Goal: Task Accomplishment & Management: Manage account settings

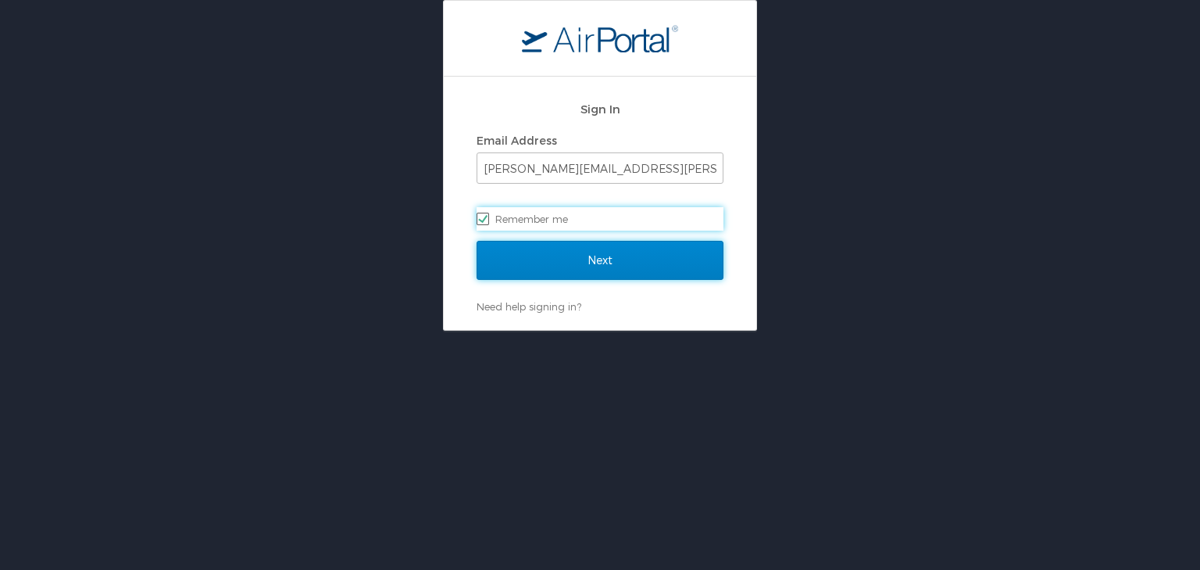
click at [625, 259] on input "Next" at bounding box center [600, 260] width 247 height 39
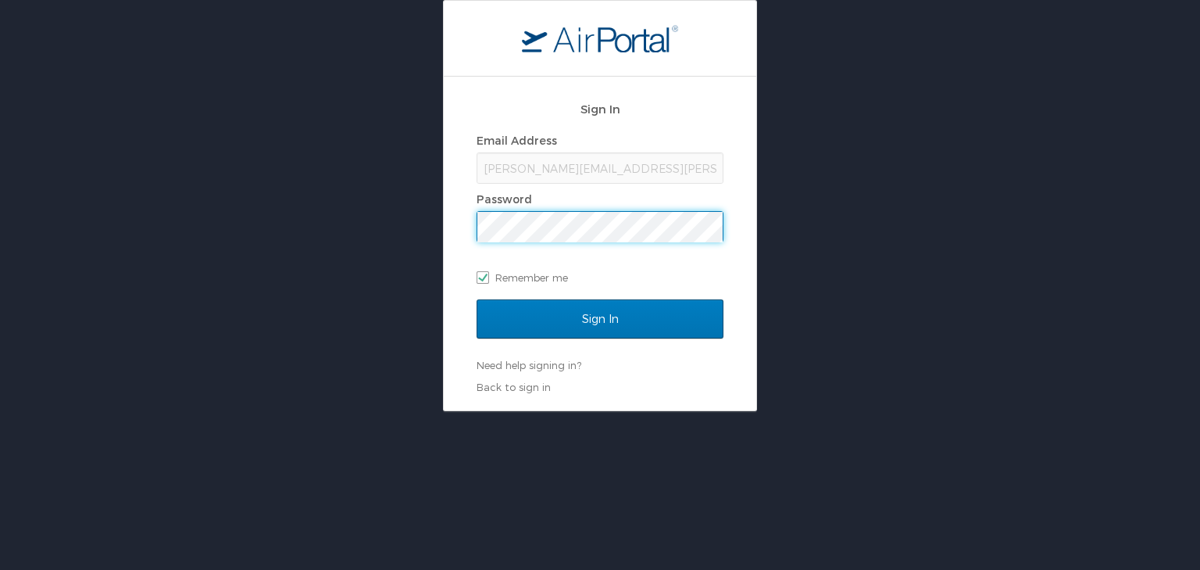
click at [477, 299] on input "Sign In" at bounding box center [600, 318] width 247 height 39
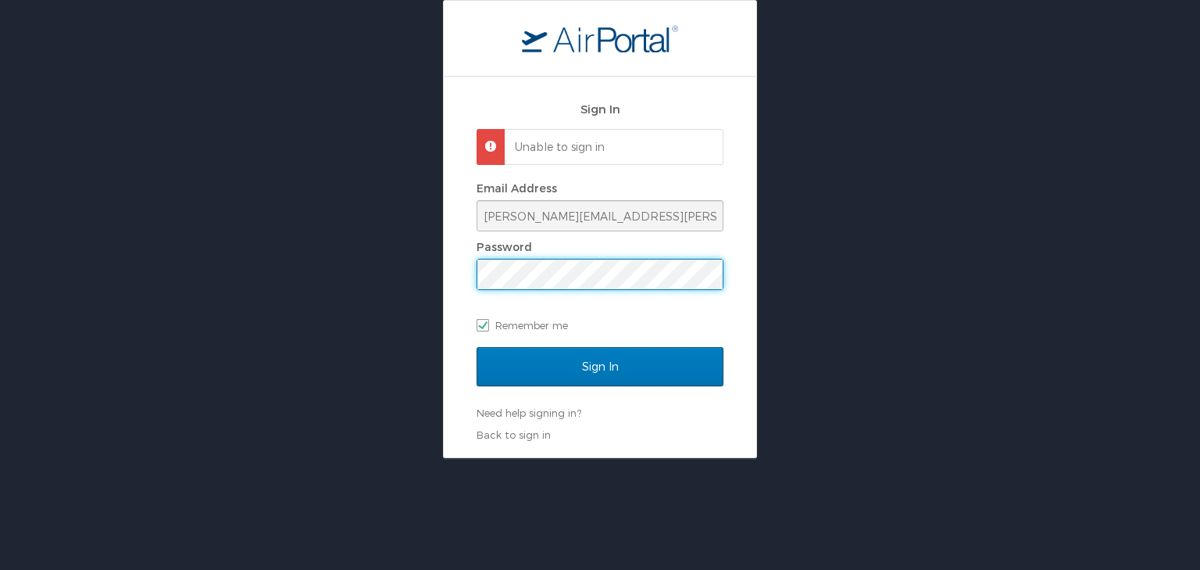
click at [379, 270] on div "Sign In Unable to sign in Email Address lori.allen@i3-corps.com Password Rememb…" at bounding box center [600, 229] width 1200 height 458
click at [477, 347] on input "Sign In" at bounding box center [600, 366] width 247 height 39
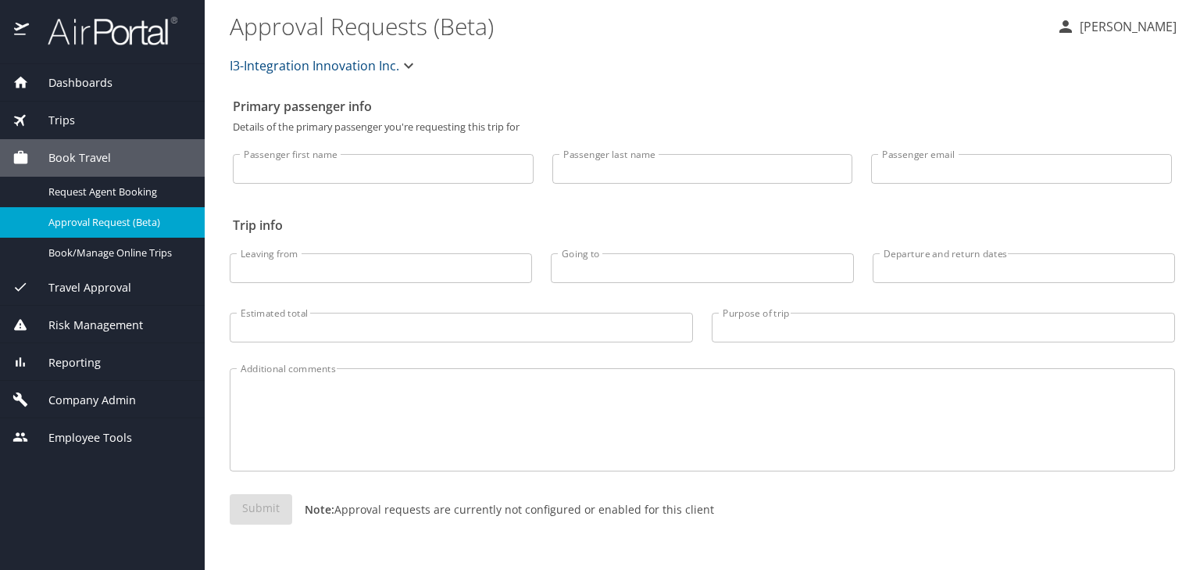
click at [84, 392] on span "Company Admin" at bounding box center [82, 399] width 107 height 17
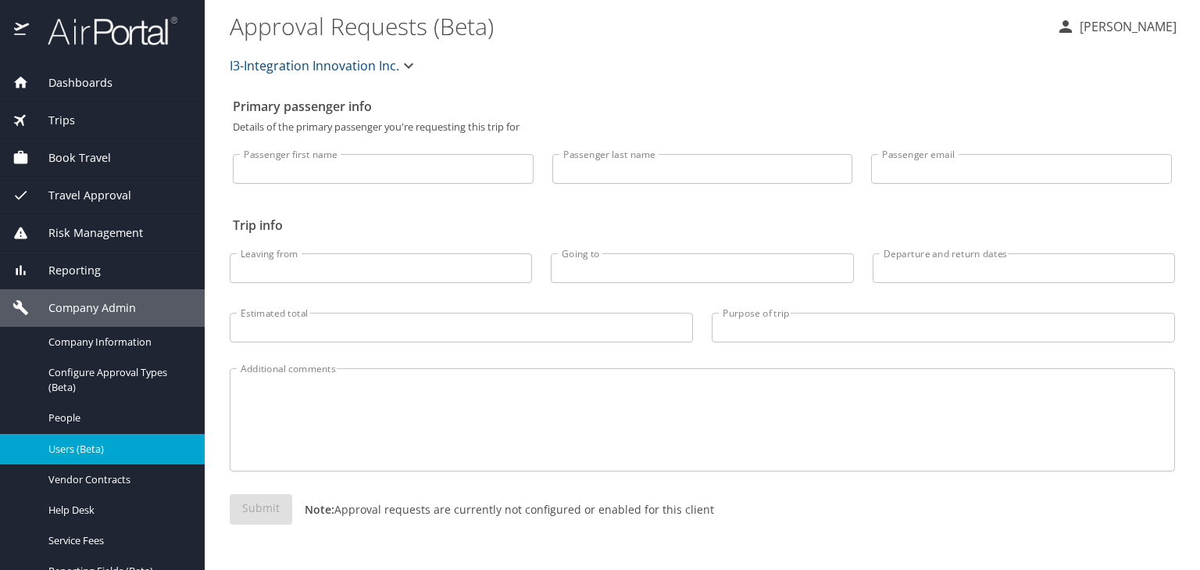
click at [91, 445] on span "Users (Beta)" at bounding box center [116, 448] width 137 height 15
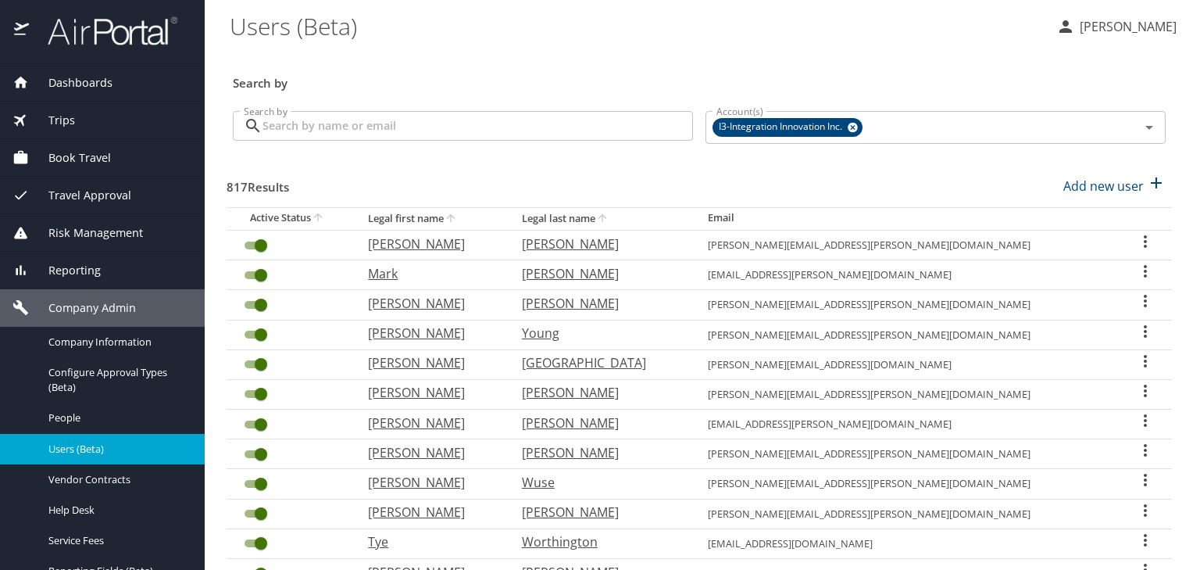
click at [414, 126] on input "Search by" at bounding box center [477, 126] width 430 height 30
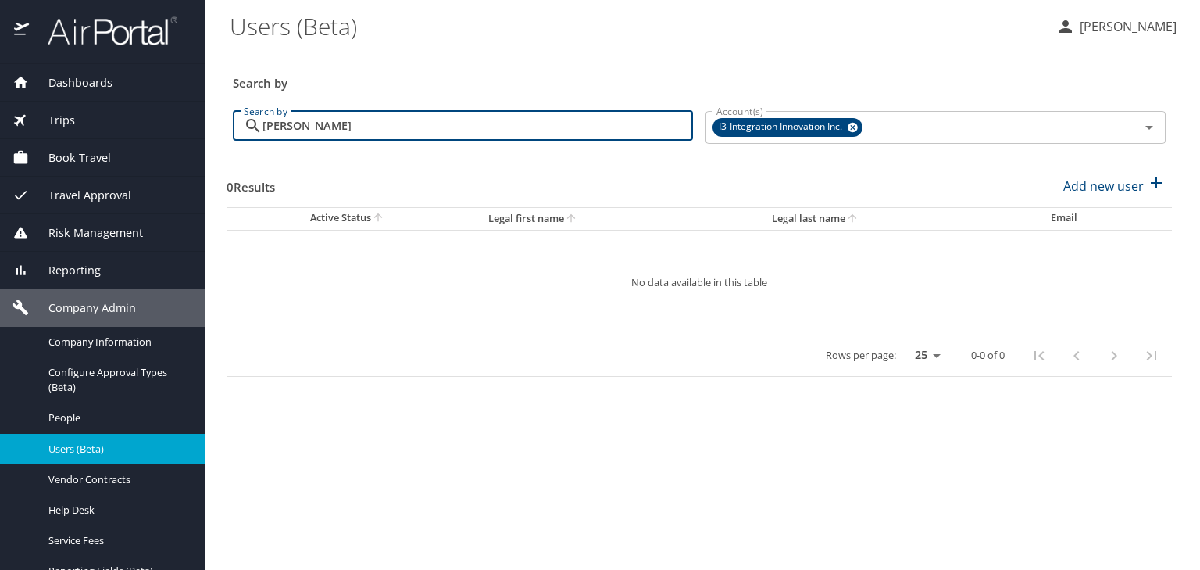
type input "[PERSON_NAME]"
click at [134, 440] on div "Users (Beta)" at bounding box center [102, 449] width 180 height 18
